Goal: Find specific page/section: Find specific page/section

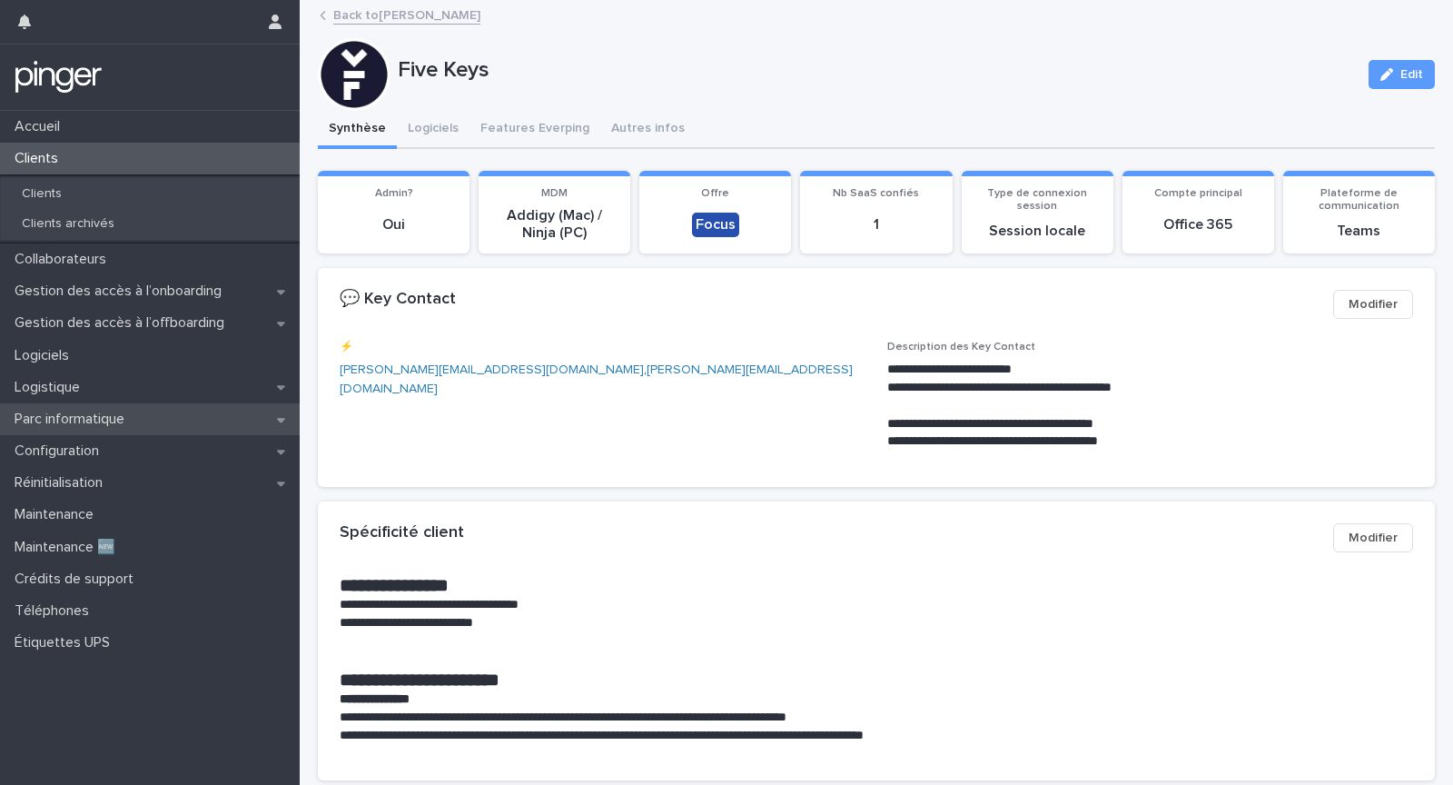
click at [177, 418] on div "Parc informatique" at bounding box center [150, 419] width 300 height 32
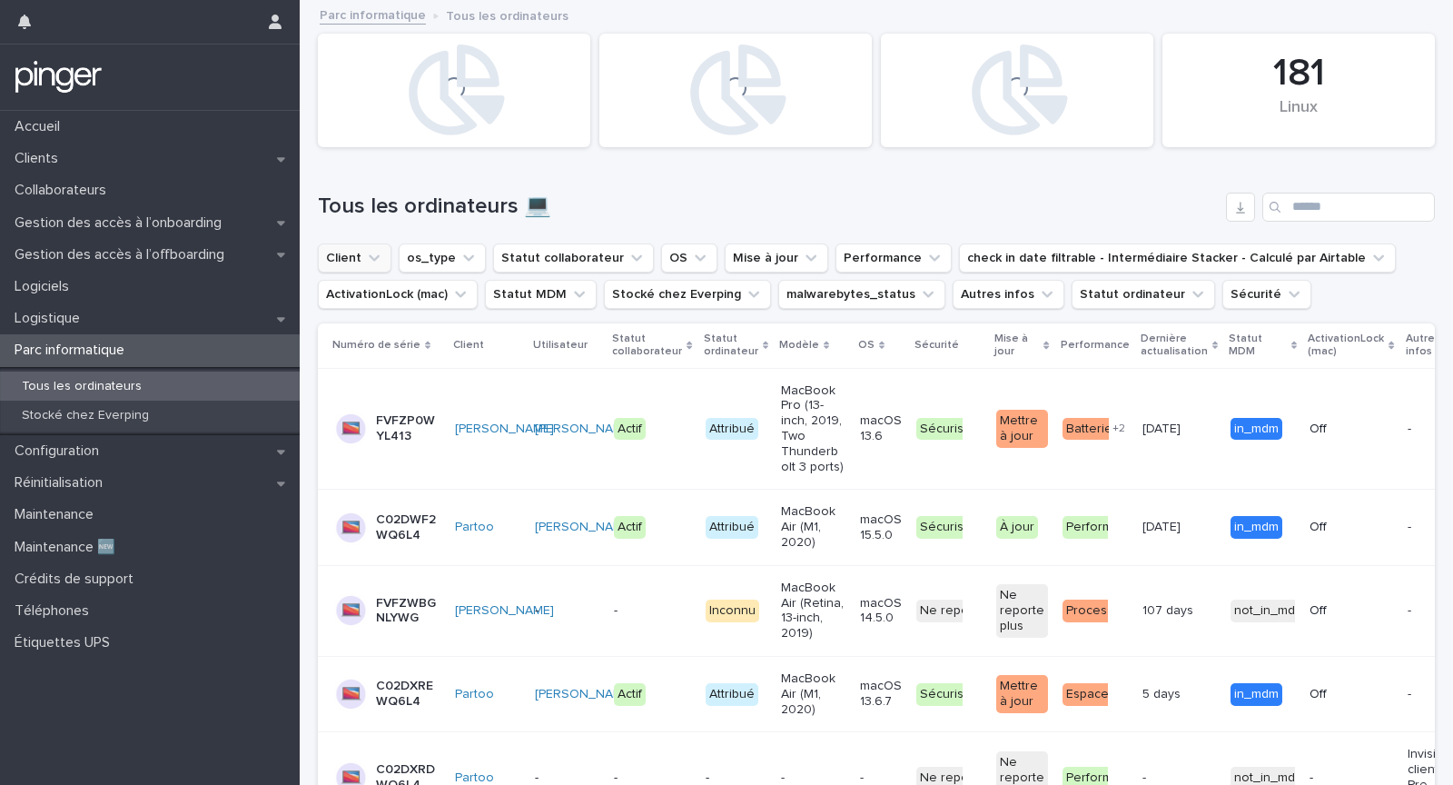
click at [380, 259] on icon "Client" at bounding box center [374, 258] width 18 height 18
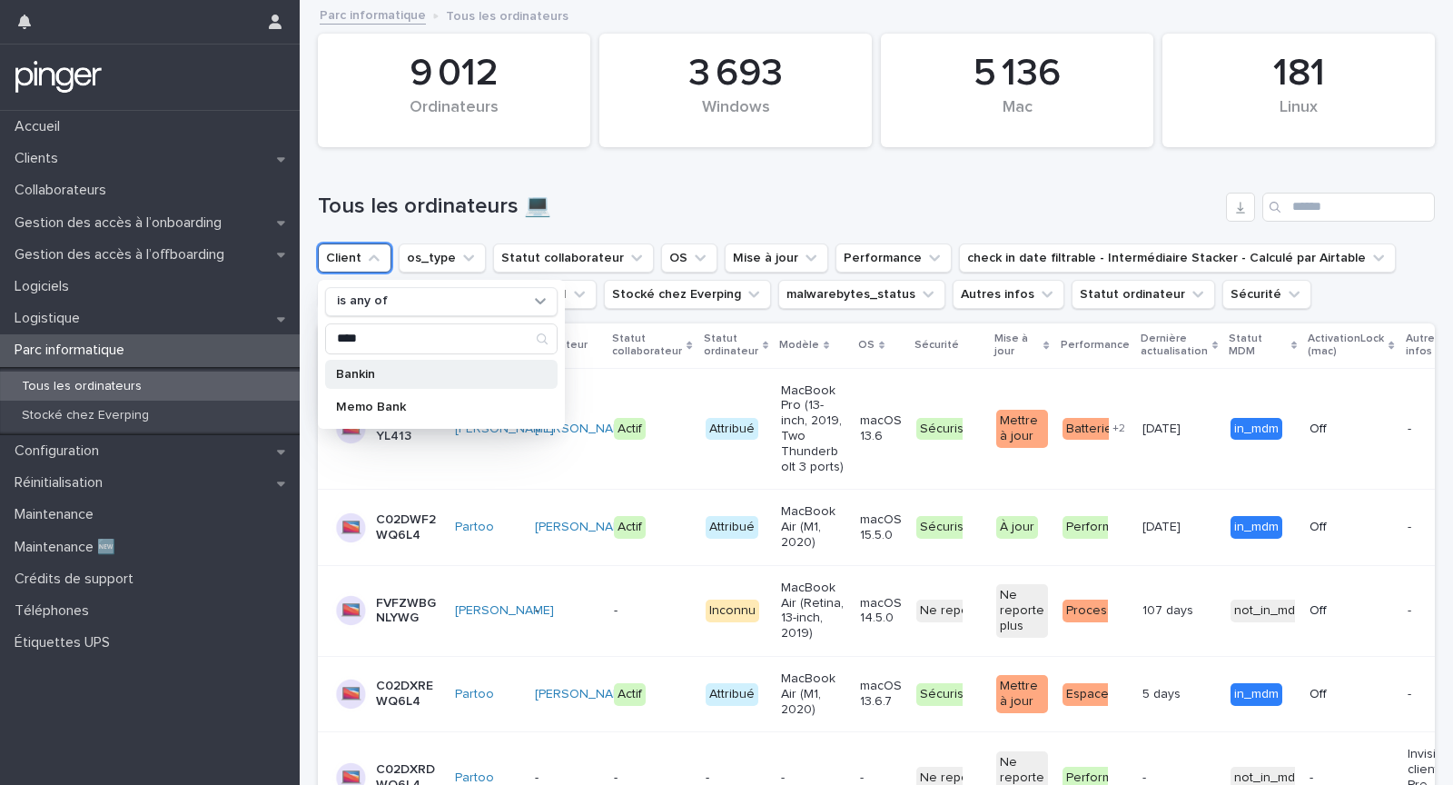
type input "****"
click at [411, 376] on p "Bankin" at bounding box center [432, 374] width 193 height 13
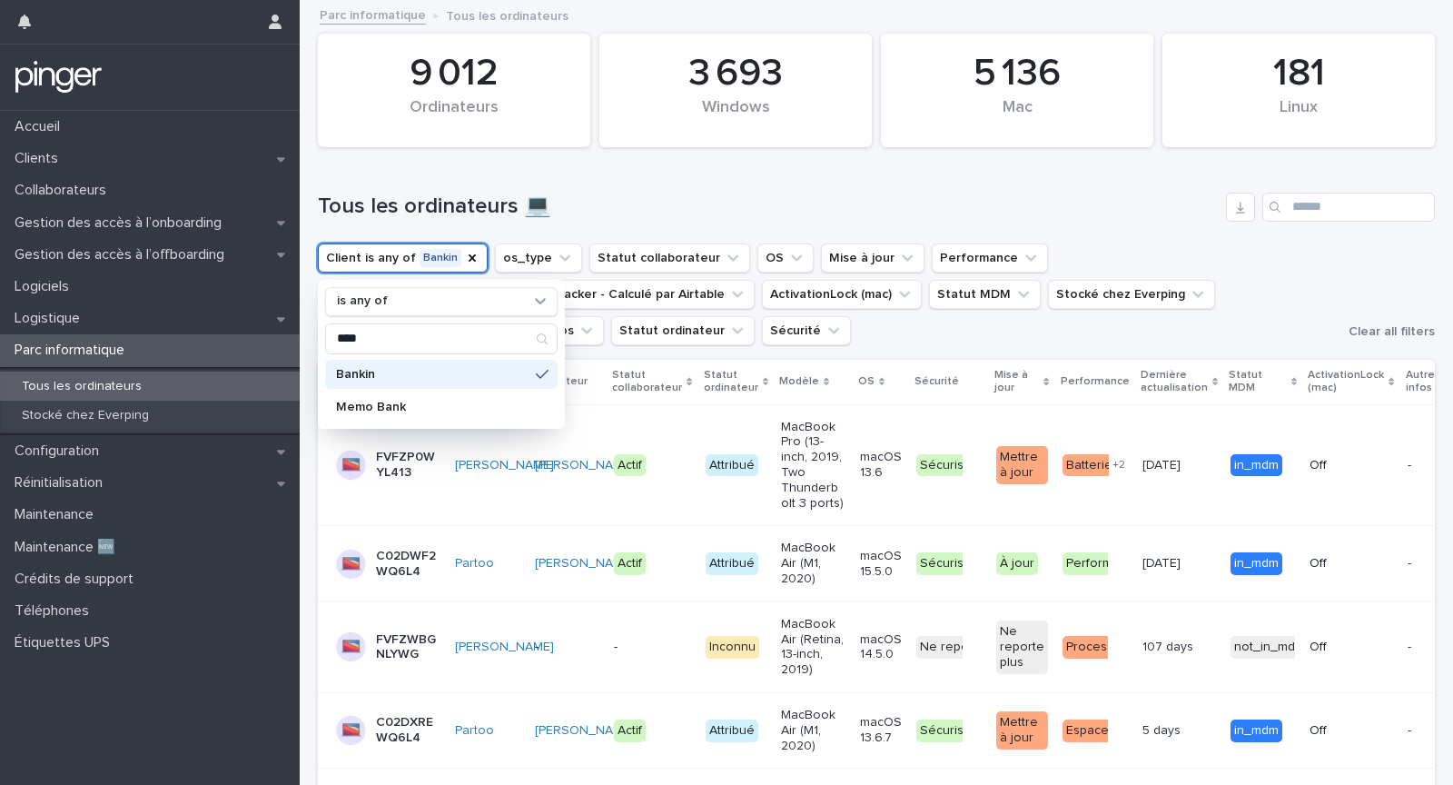
click at [709, 214] on h1 "Tous les ordinateurs 💻" at bounding box center [768, 206] width 901 height 26
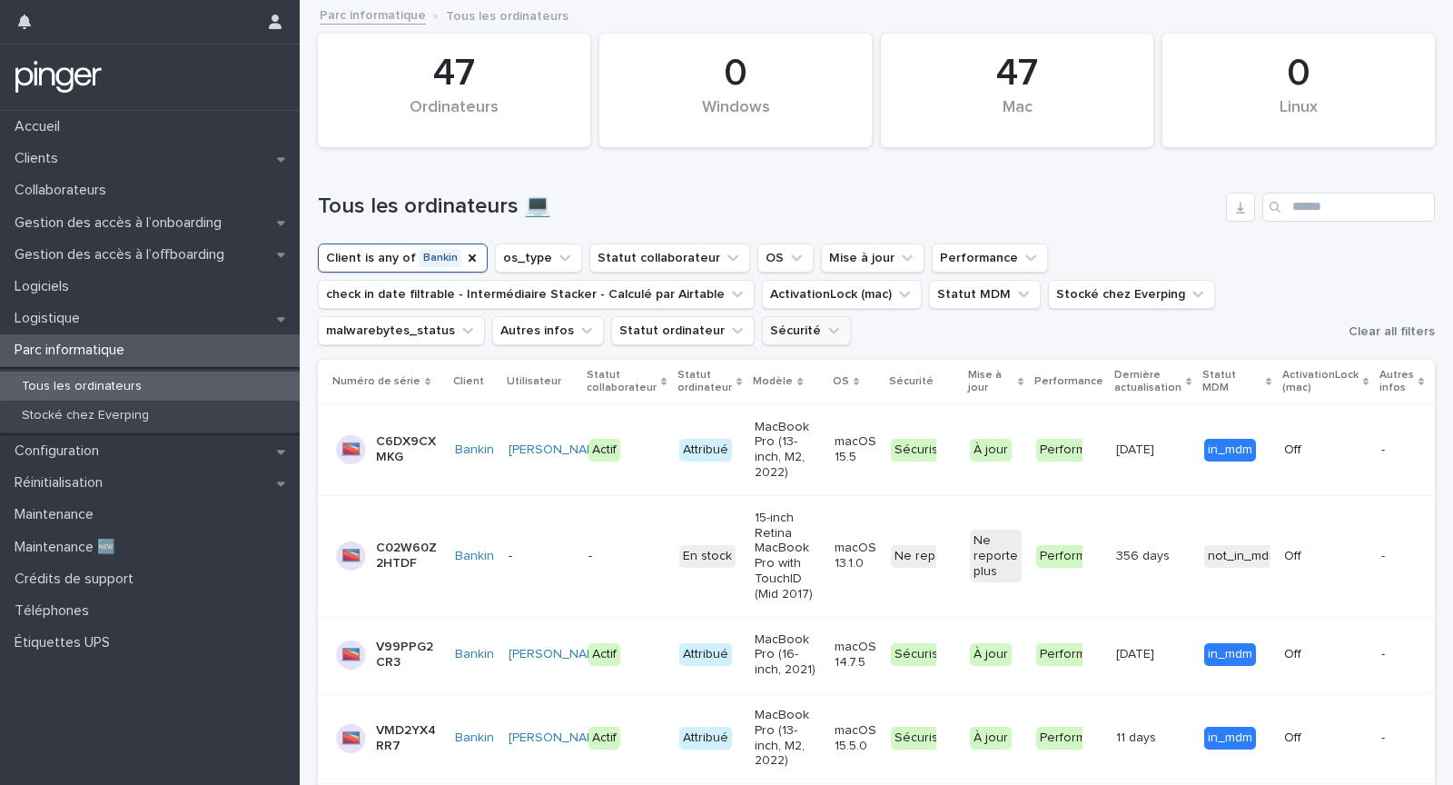
click at [762, 322] on button "Sécurité" at bounding box center [806, 330] width 89 height 29
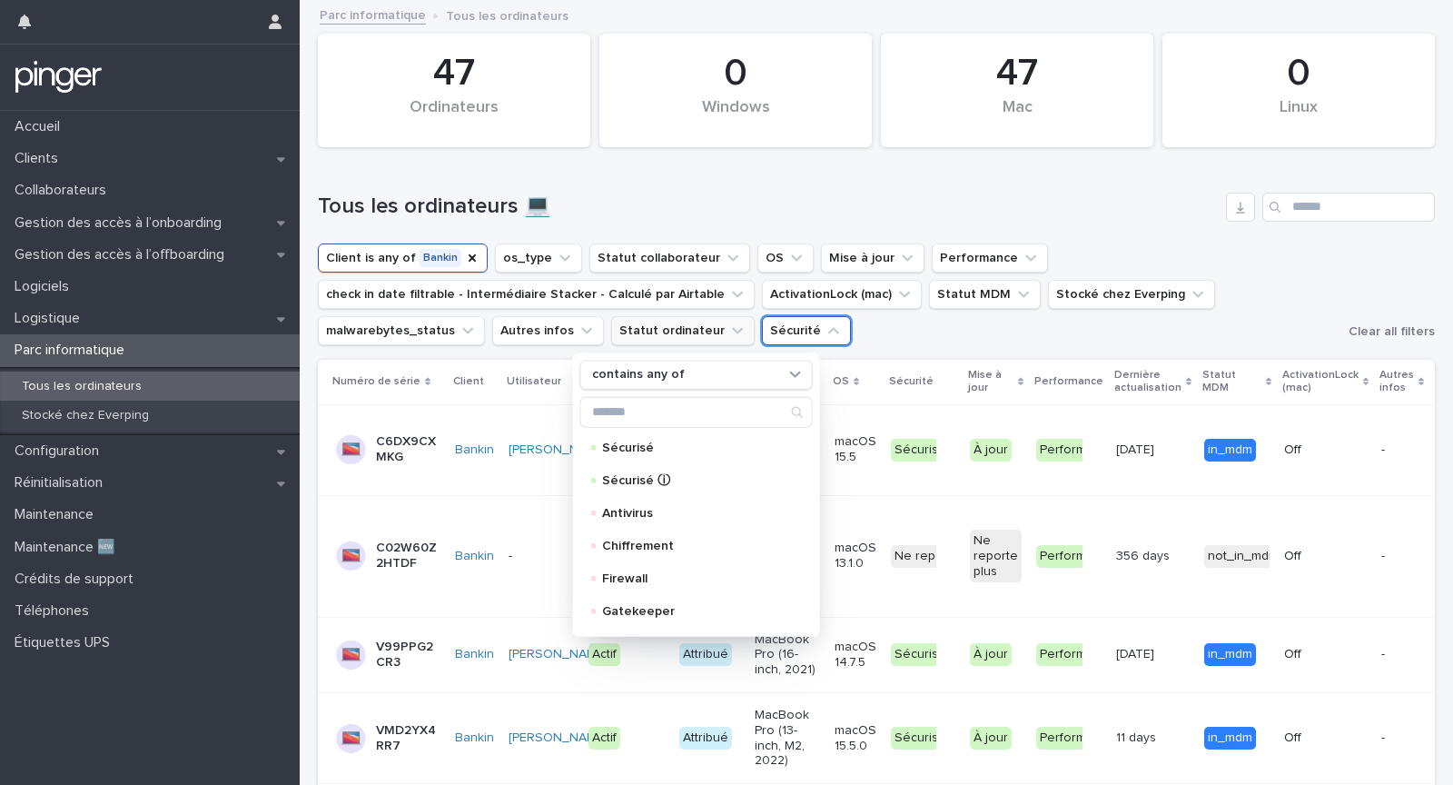
click at [611, 325] on button "Statut ordinateur" at bounding box center [683, 330] width 144 height 29
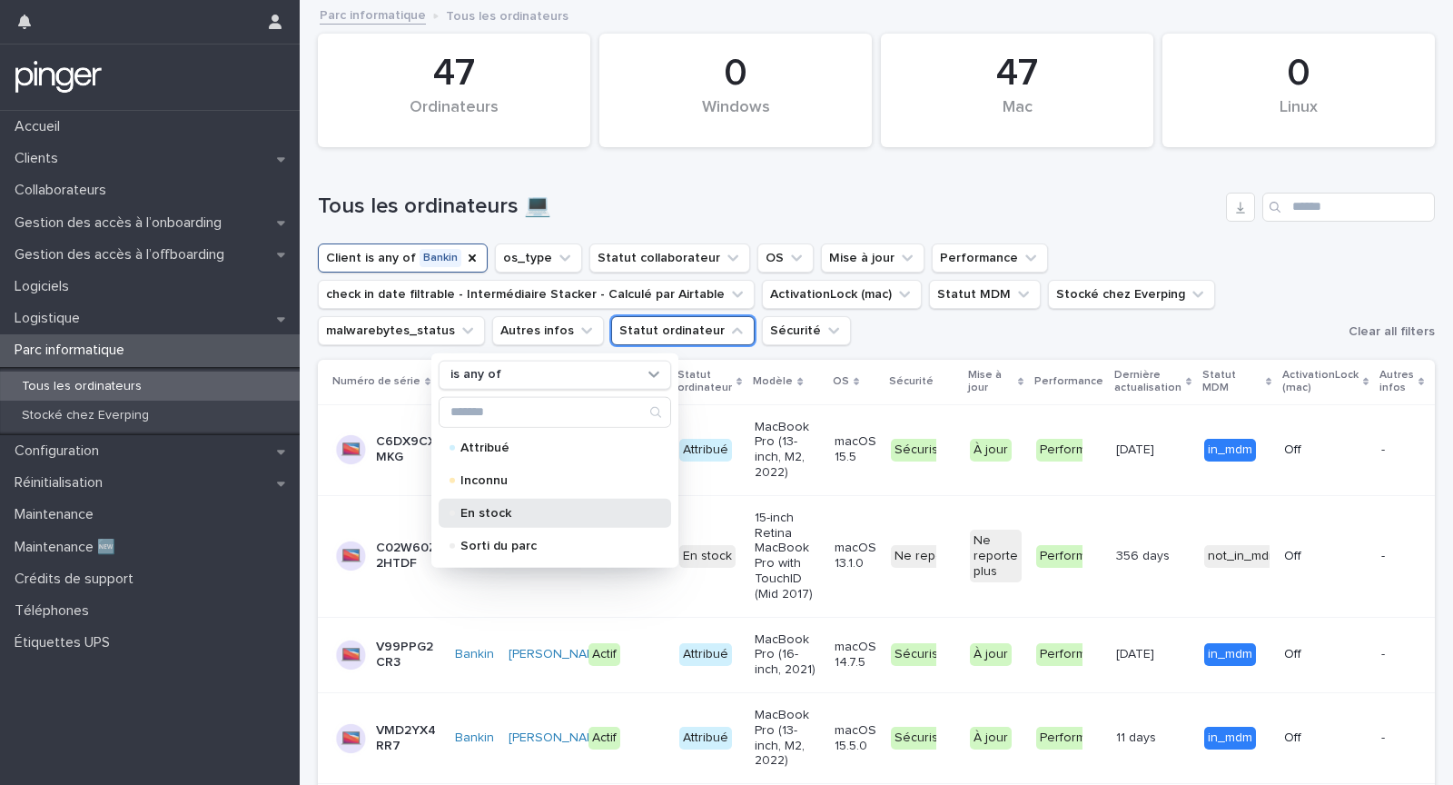
click at [549, 514] on p "En stock" at bounding box center [552, 512] width 182 height 13
click at [797, 335] on ul "Client is any of Bankin os_type Statut collaborateur OS Mise à jour Performance…" at bounding box center [829, 294] width 1031 height 109
